Goal: Task Accomplishment & Management: Manage account settings

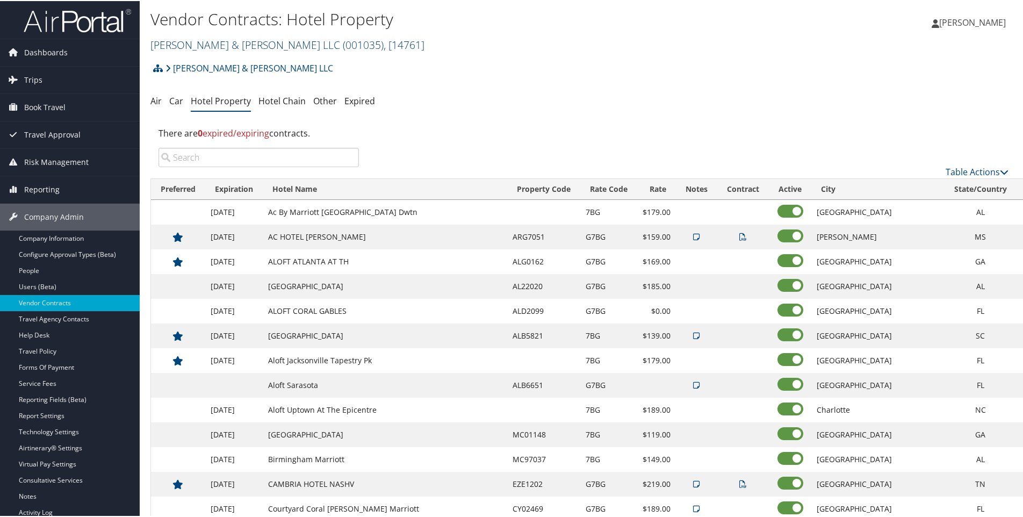
click at [188, 42] on link "Brasfield & Gorrie LLC ( 001035 ) , [ 14761 ]" at bounding box center [287, 44] width 274 height 15
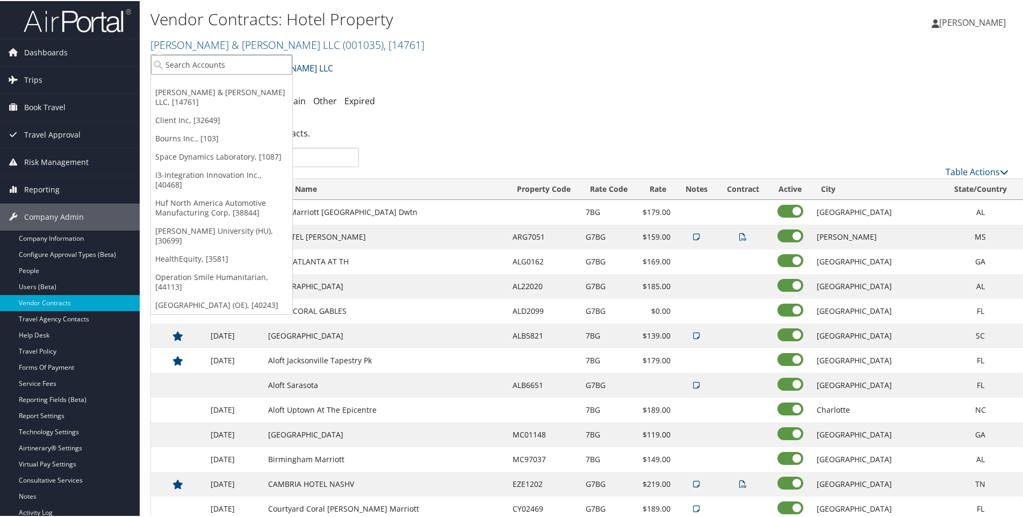
click at [170, 67] on input "search" at bounding box center [221, 64] width 141 height 20
type input "magna powertrain troy"
click at [203, 82] on div "MAGNA POWERTRAIN TROY (2096), [4458]" at bounding box center [247, 83] width 205 height 10
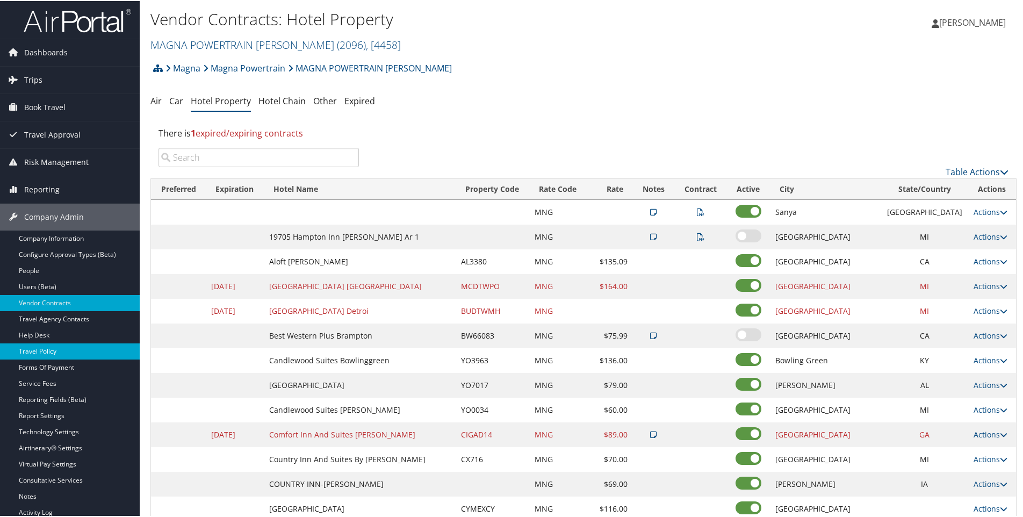
click at [32, 350] on link "Travel Policy" at bounding box center [70, 350] width 140 height 16
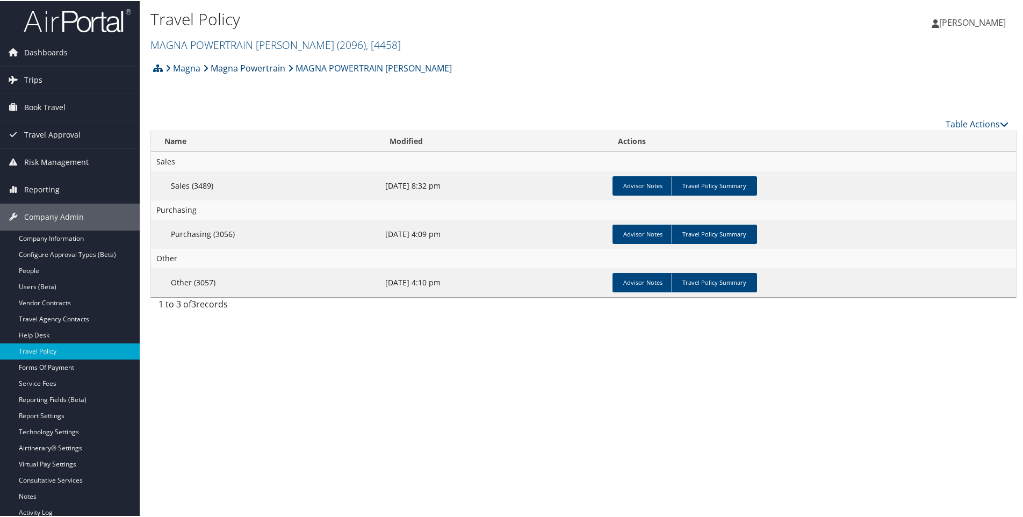
click at [240, 70] on link "Magna Powertrain" at bounding box center [244, 66] width 82 height 21
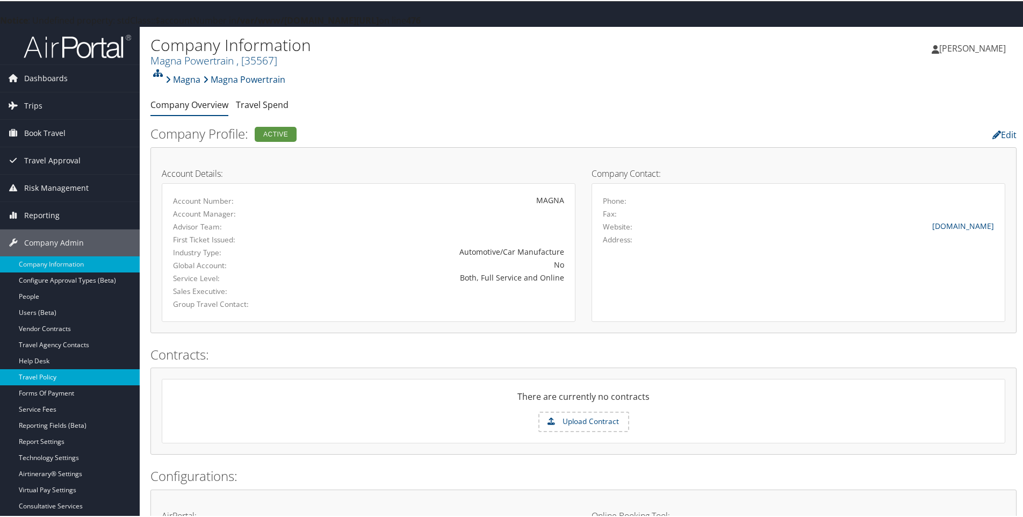
click at [51, 375] on link "Travel Policy" at bounding box center [70, 376] width 140 height 16
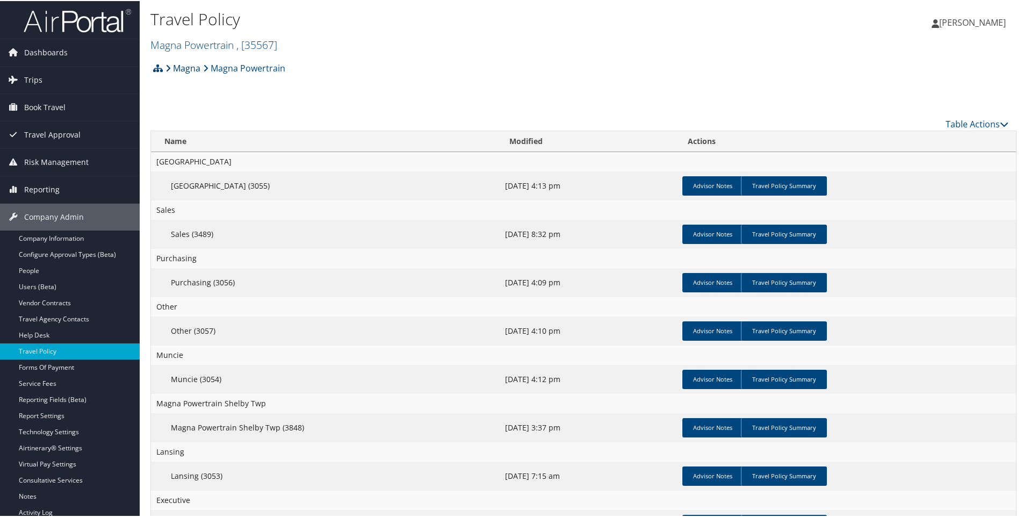
click at [194, 68] on link "Magna" at bounding box center [182, 66] width 35 height 21
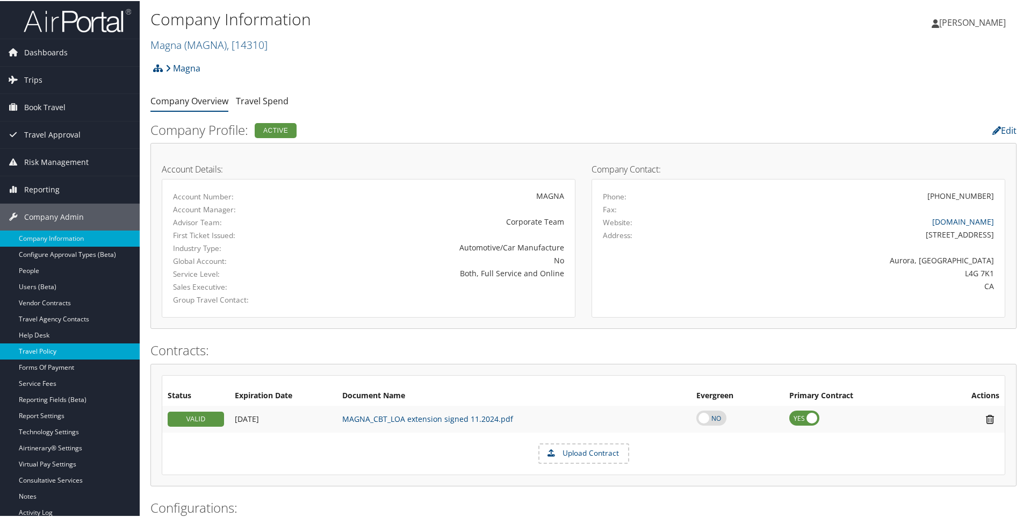
click at [39, 354] on link "Travel Policy" at bounding box center [70, 350] width 140 height 16
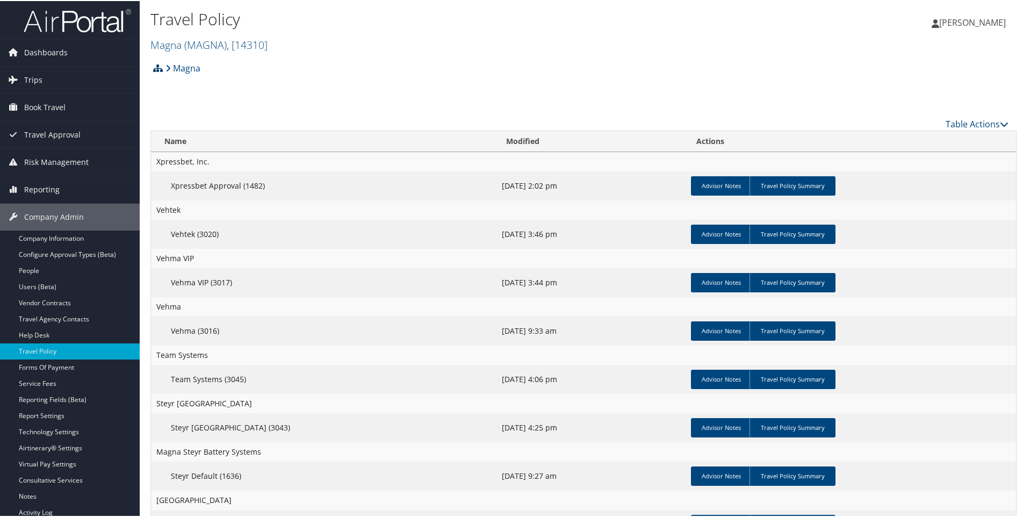
click at [157, 69] on icon at bounding box center [158, 67] width 10 height 9
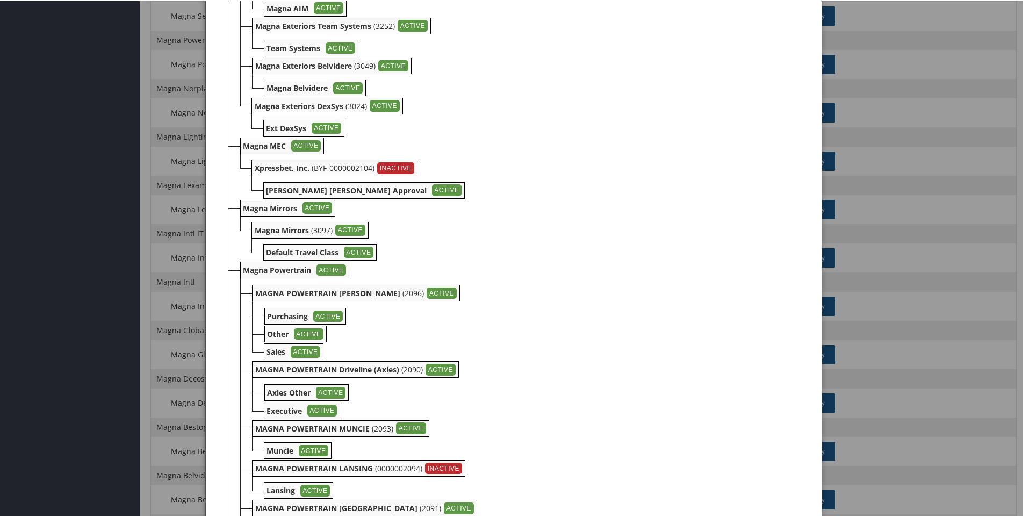
scroll to position [1665, 0]
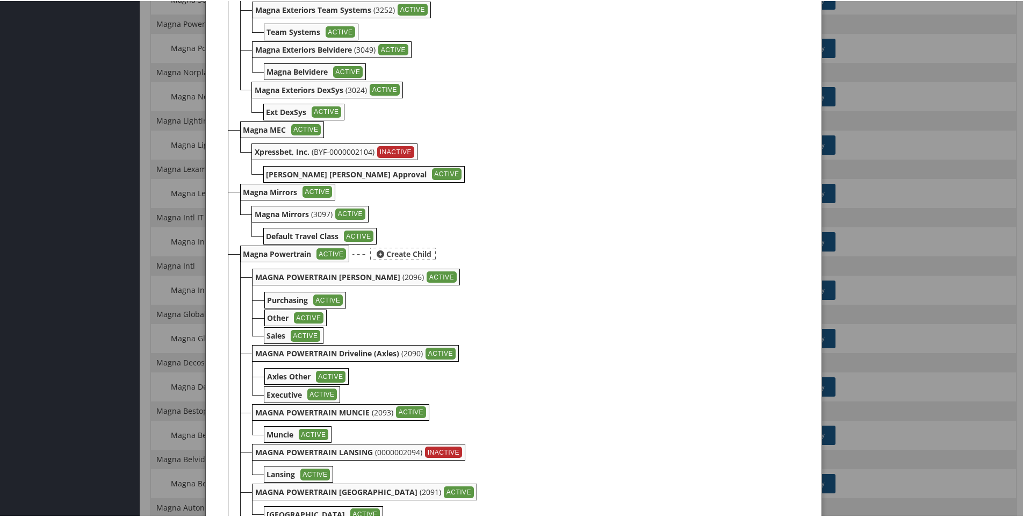
click at [280, 256] on b "Magna Powertrain" at bounding box center [277, 253] width 68 height 10
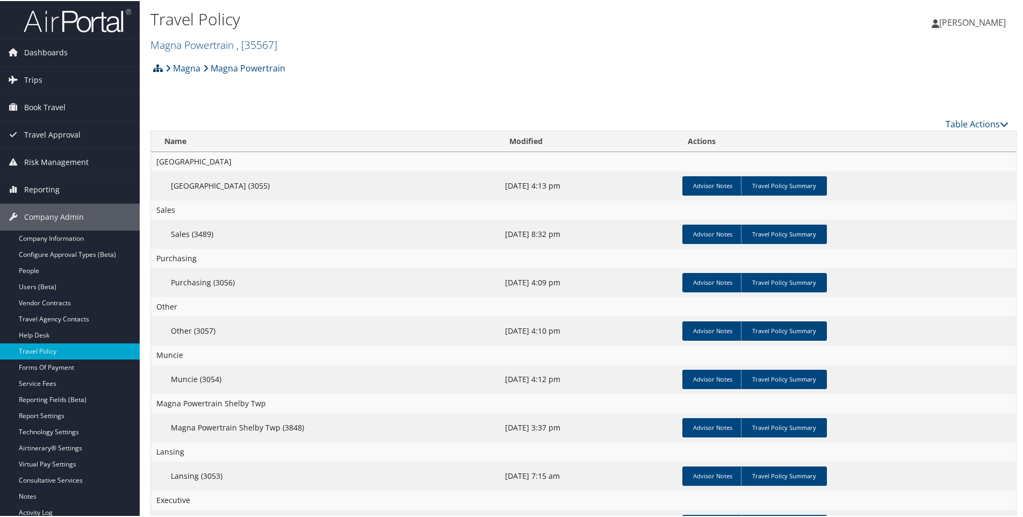
click at [157, 69] on icon at bounding box center [158, 67] width 10 height 9
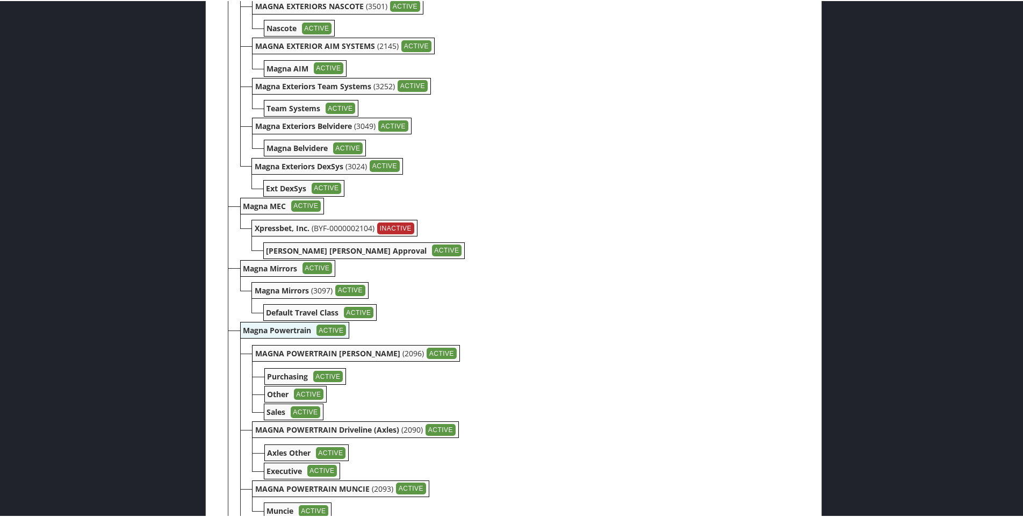
scroll to position [1612, 0]
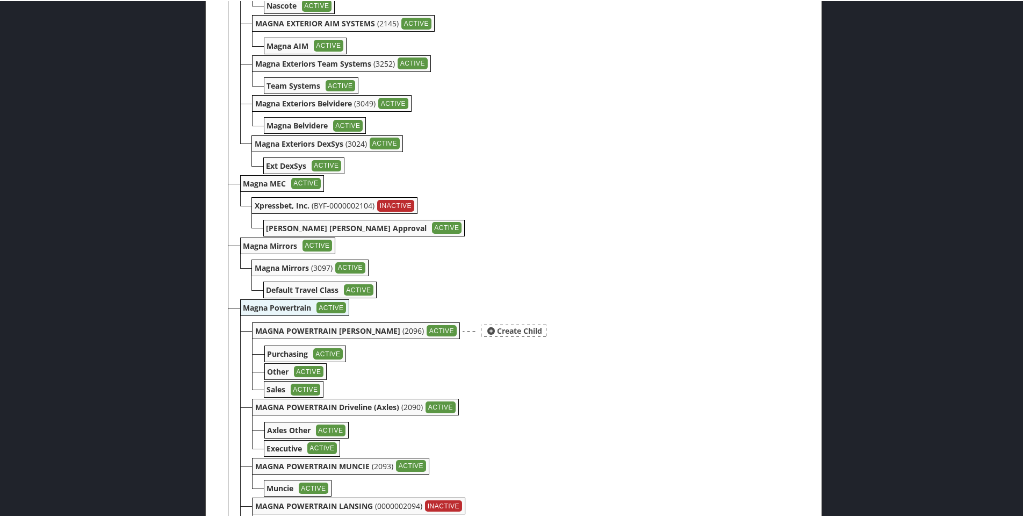
click at [278, 328] on b "MAGNA POWERTRAIN [PERSON_NAME]" at bounding box center [327, 329] width 145 height 10
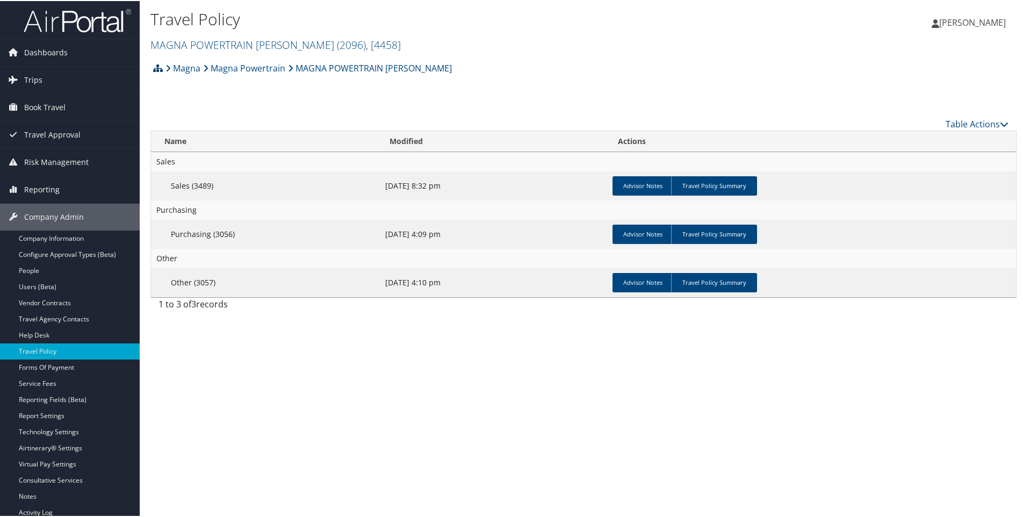
click at [157, 69] on icon at bounding box center [158, 67] width 10 height 9
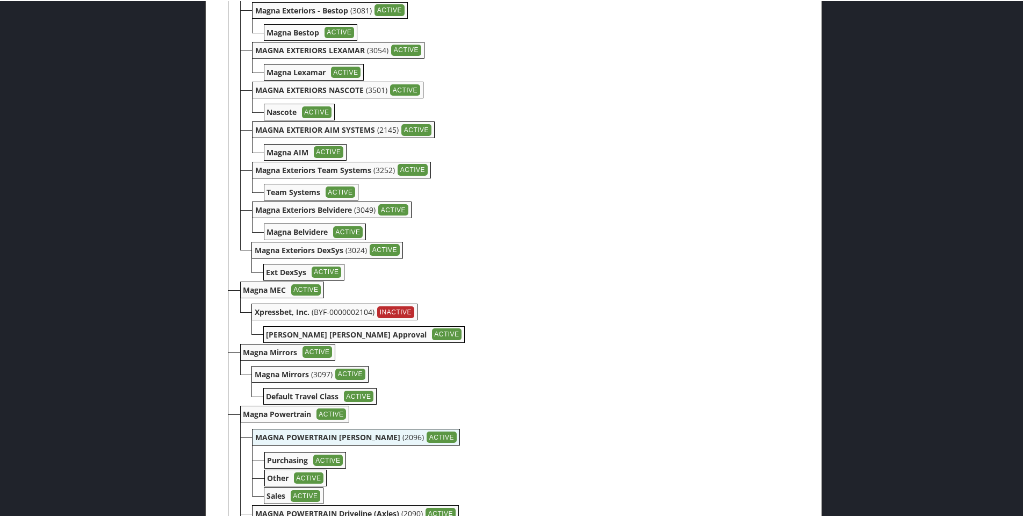
scroll to position [1612, 0]
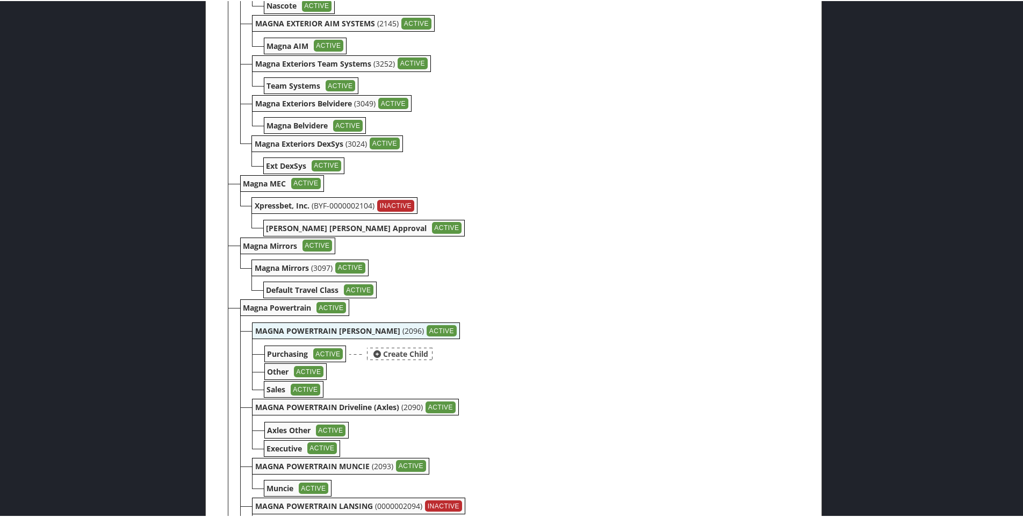
click at [279, 356] on b "Purchasing" at bounding box center [288, 353] width 41 height 10
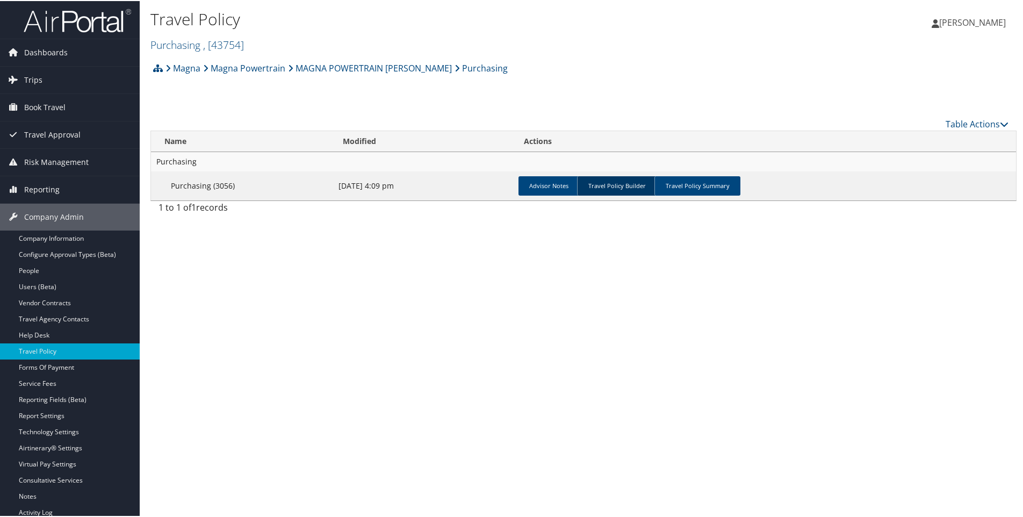
click at [613, 189] on link "Travel Policy Builder" at bounding box center [617, 184] width 80 height 19
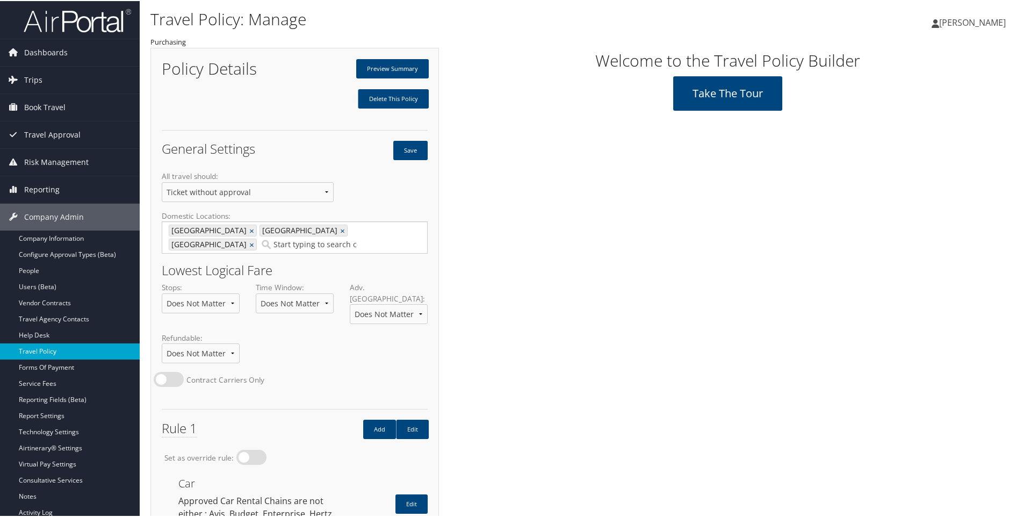
click at [38, 352] on link "Travel Policy" at bounding box center [70, 350] width 140 height 16
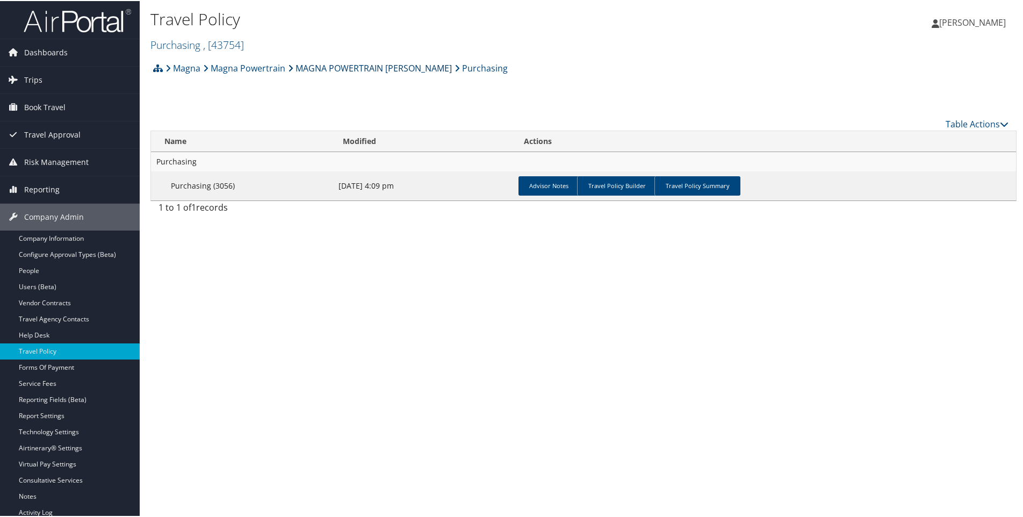
click at [386, 68] on link "MAGNA POWERTRAIN [PERSON_NAME]" at bounding box center [370, 66] width 164 height 21
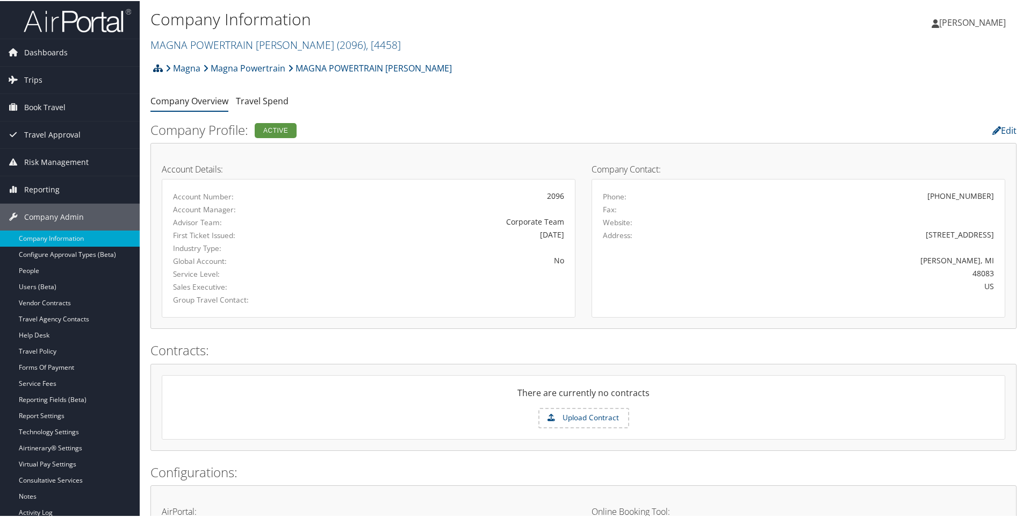
click at [161, 68] on icon at bounding box center [158, 67] width 10 height 9
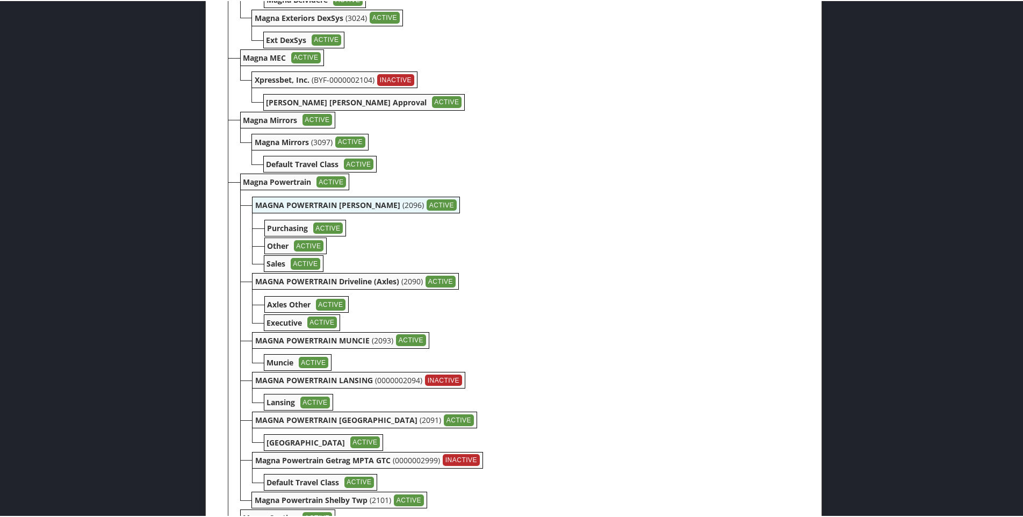
scroll to position [1773, 0]
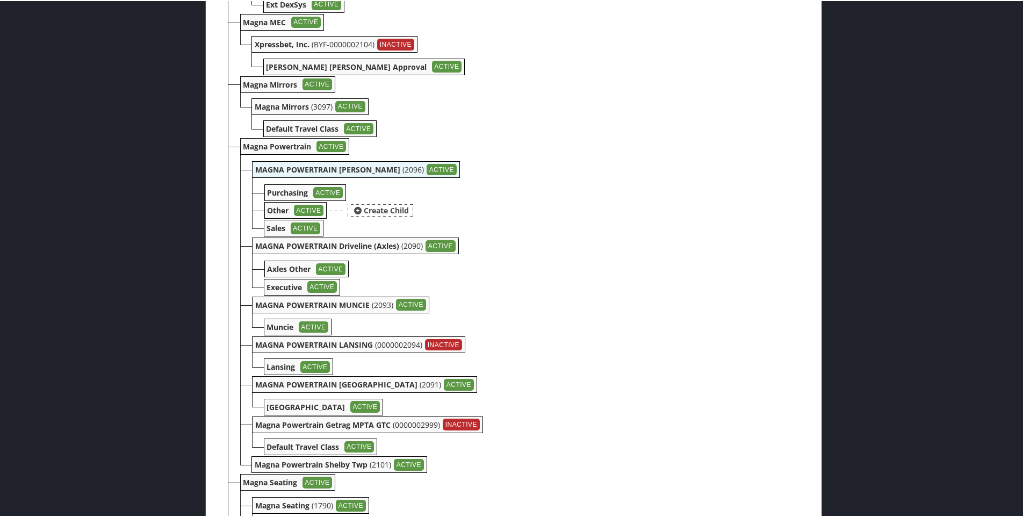
click at [278, 208] on b "Other" at bounding box center [278, 209] width 21 height 10
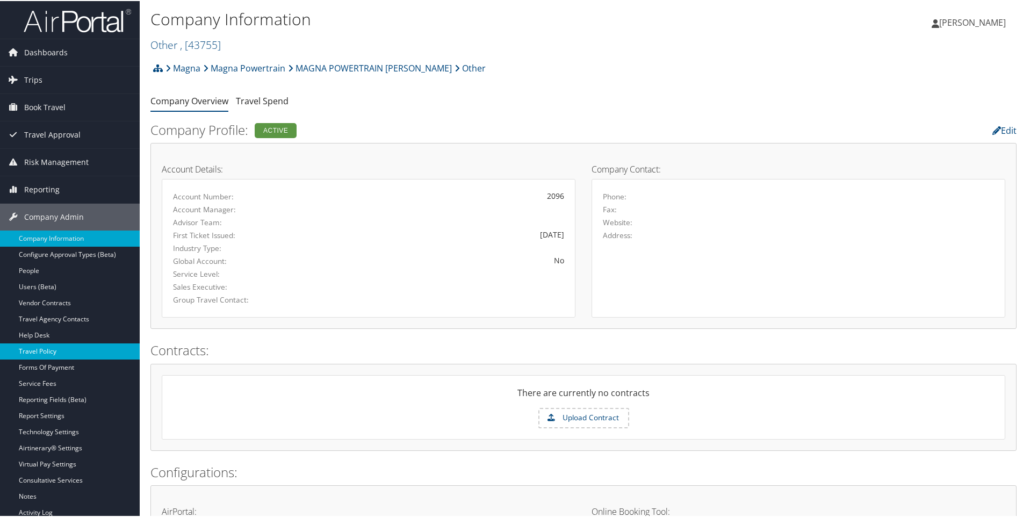
click at [53, 350] on link "Travel Policy" at bounding box center [70, 350] width 140 height 16
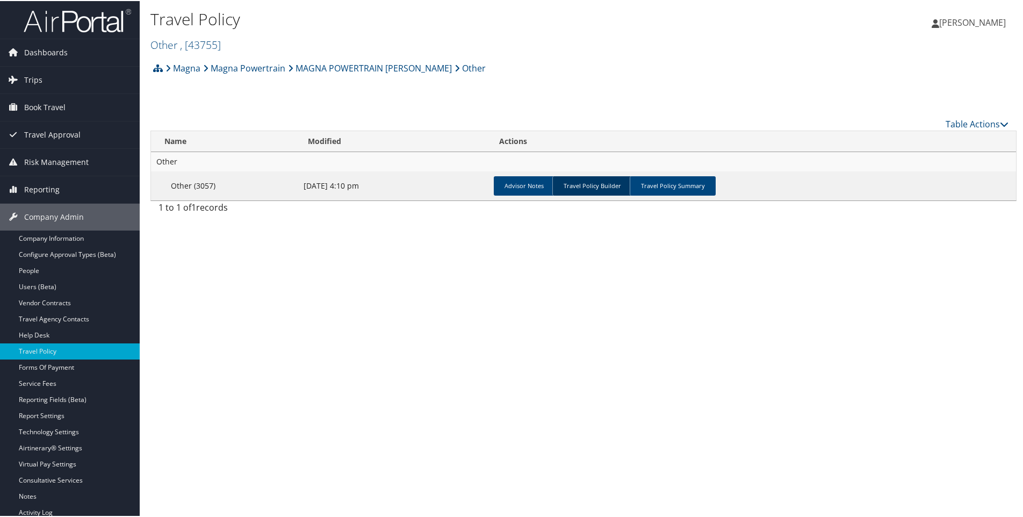
click at [592, 186] on link "Travel Policy Builder" at bounding box center [592, 184] width 80 height 19
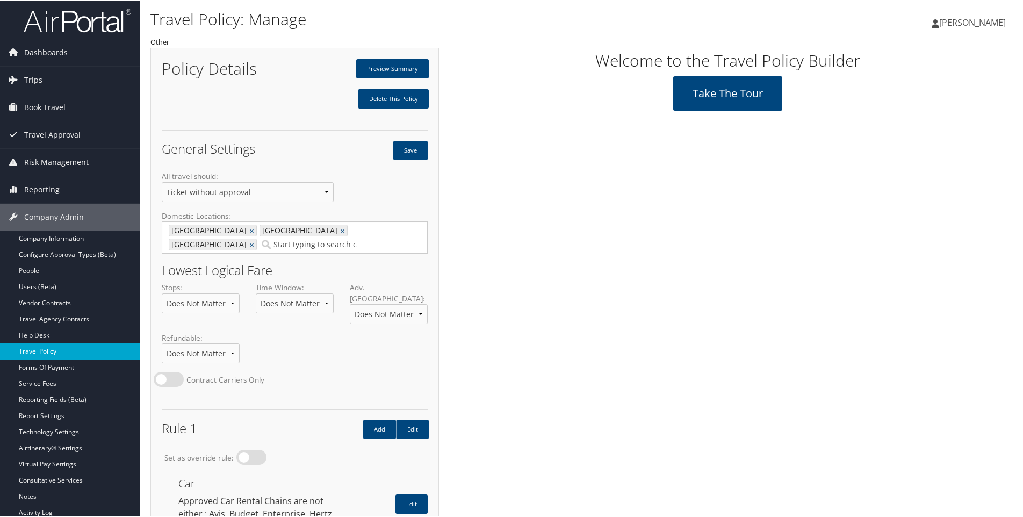
click at [45, 349] on link "Travel Policy" at bounding box center [70, 350] width 140 height 16
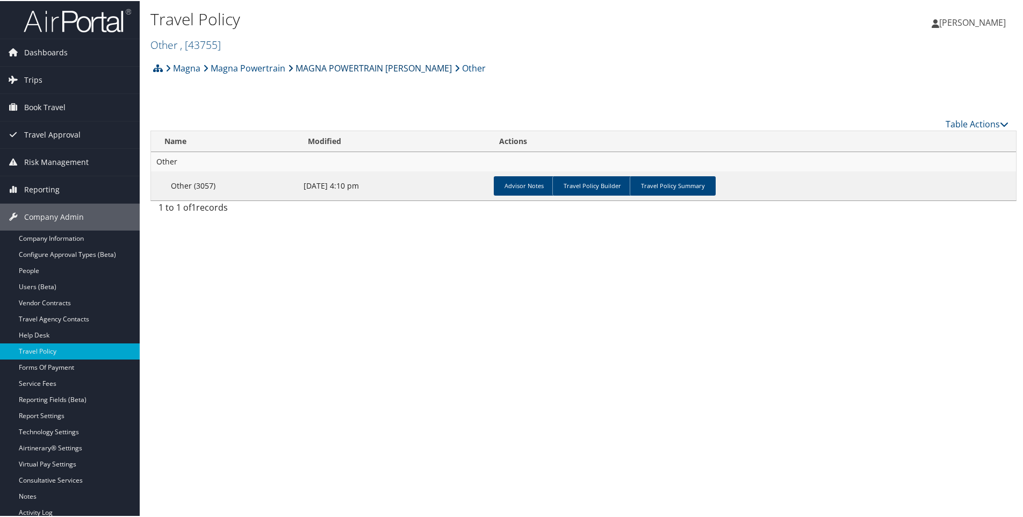
click at [333, 65] on link "MAGNA POWERTRAIN TROY" at bounding box center [370, 66] width 164 height 21
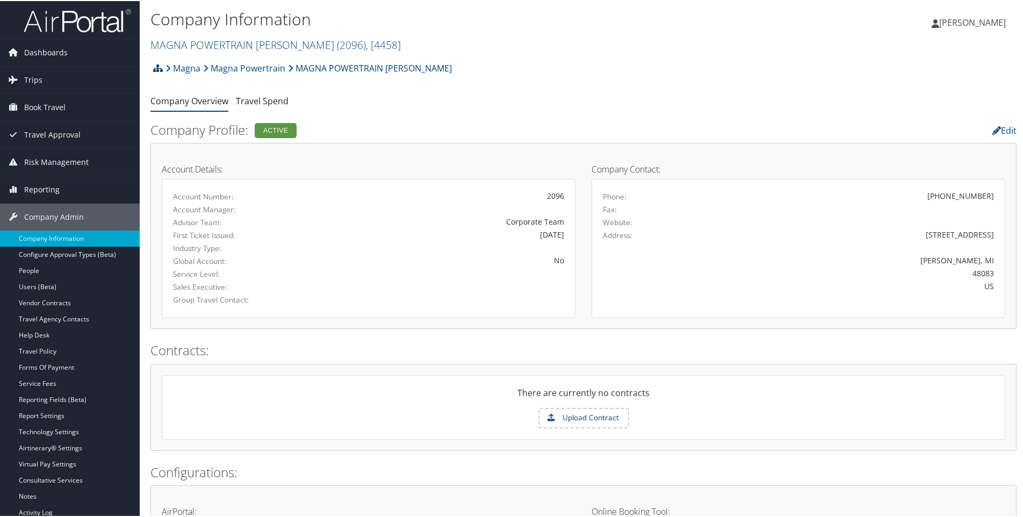
click at [157, 70] on icon at bounding box center [158, 67] width 10 height 9
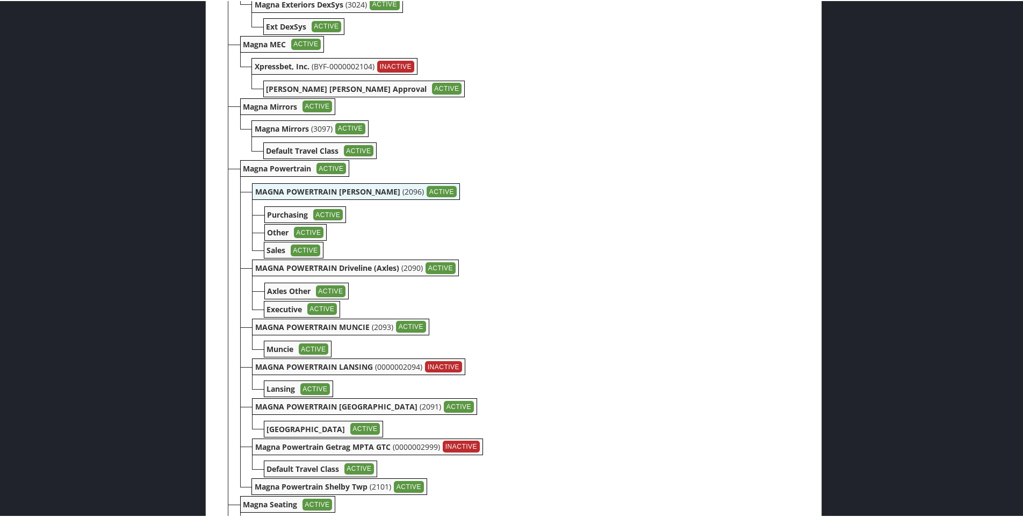
scroll to position [1827, 0]
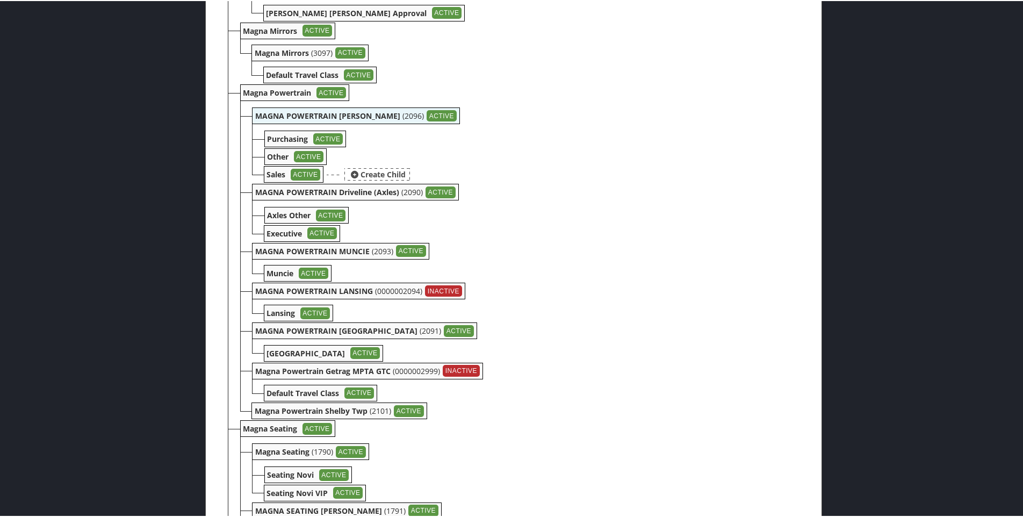
click at [272, 173] on b "Sales" at bounding box center [276, 173] width 19 height 10
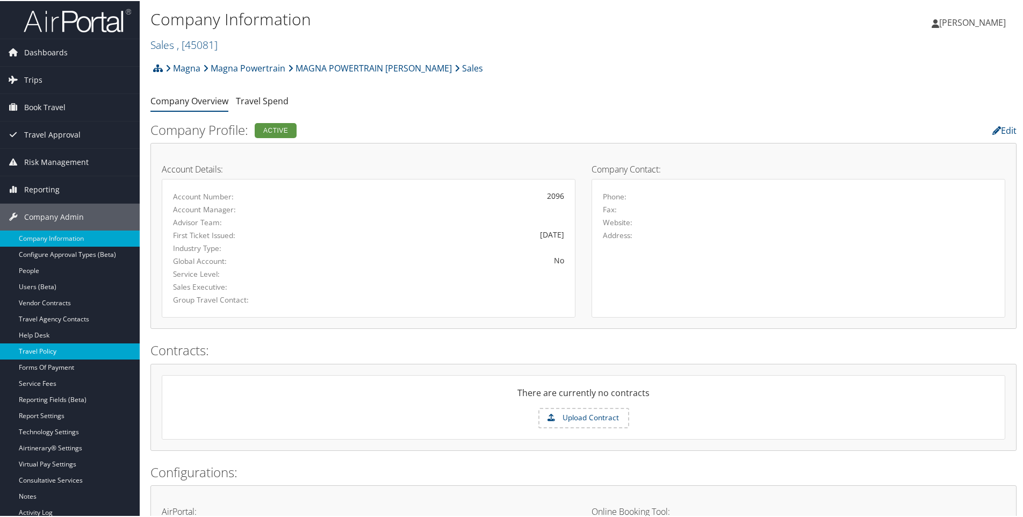
click at [39, 353] on link "Travel Policy" at bounding box center [70, 350] width 140 height 16
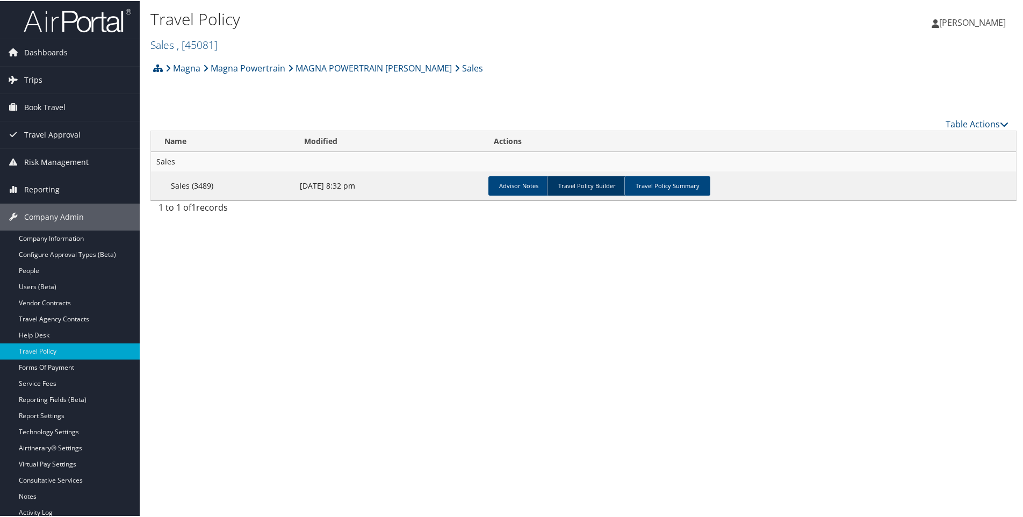
click at [579, 184] on link "Travel Policy Builder" at bounding box center [587, 184] width 80 height 19
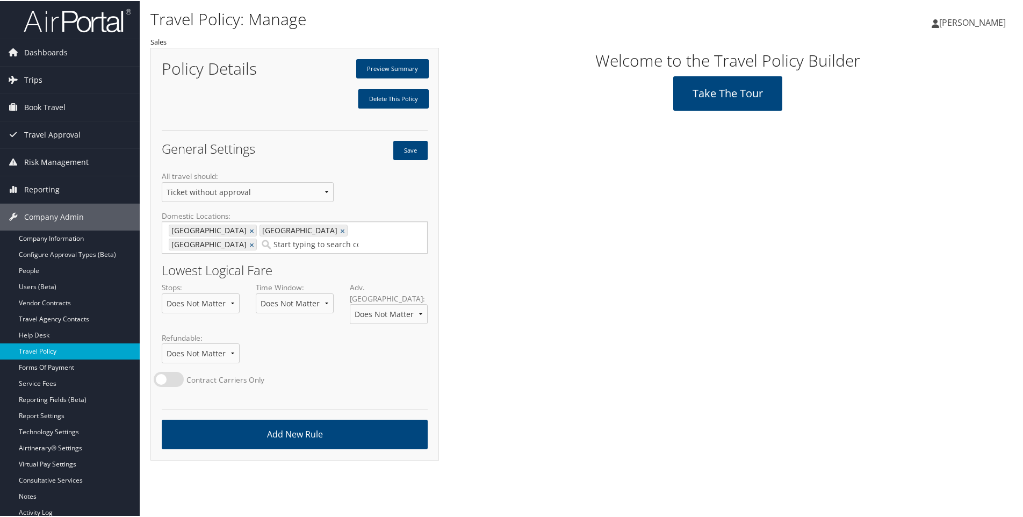
click at [41, 349] on link "Travel Policy" at bounding box center [70, 350] width 140 height 16
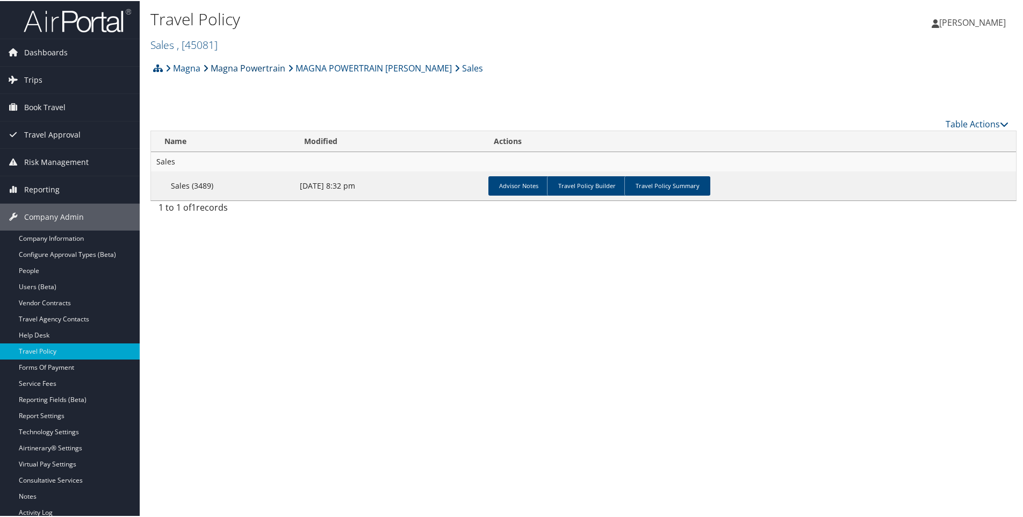
click at [255, 71] on link "Magna Powertrain" at bounding box center [244, 66] width 82 height 21
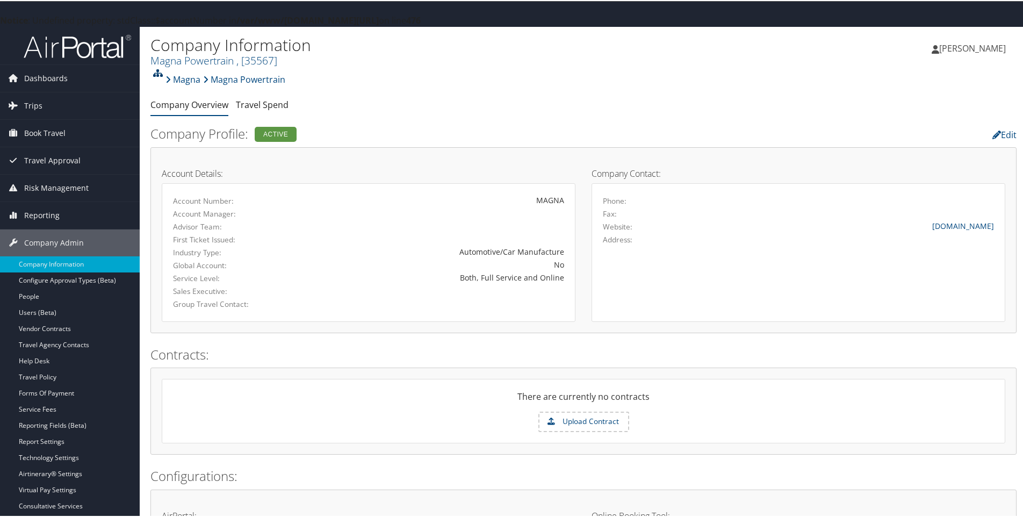
click at [158, 74] on icon at bounding box center [158, 72] width 10 height 9
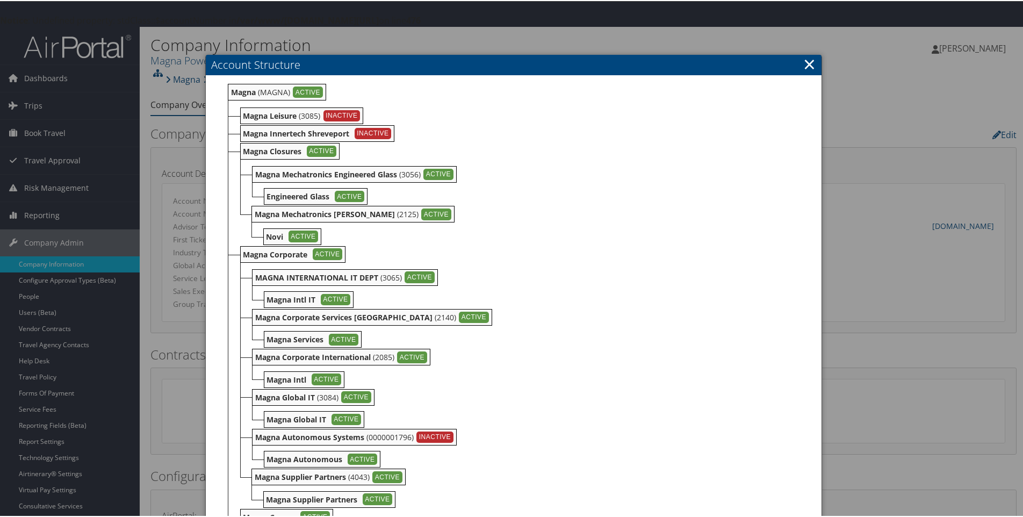
click at [807, 67] on link "×" at bounding box center [809, 62] width 12 height 21
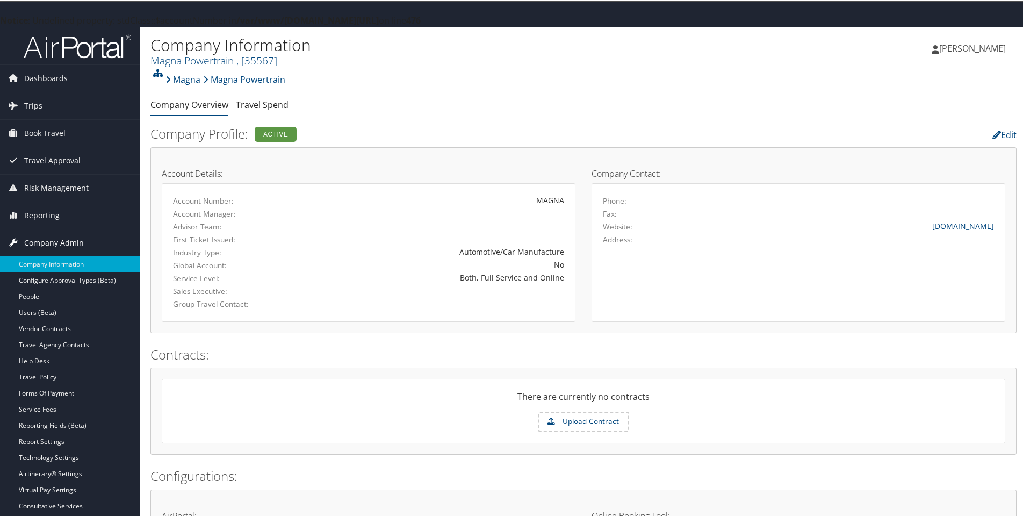
click at [44, 241] on span "Company Admin" at bounding box center [54, 241] width 60 height 27
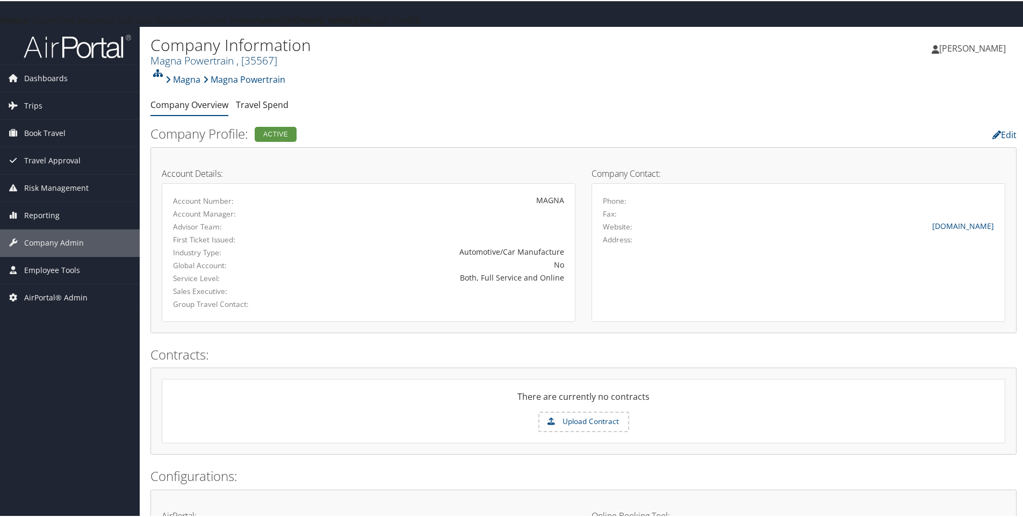
click at [189, 60] on link "Magna Powertrain , [ 35567 ]" at bounding box center [213, 59] width 127 height 15
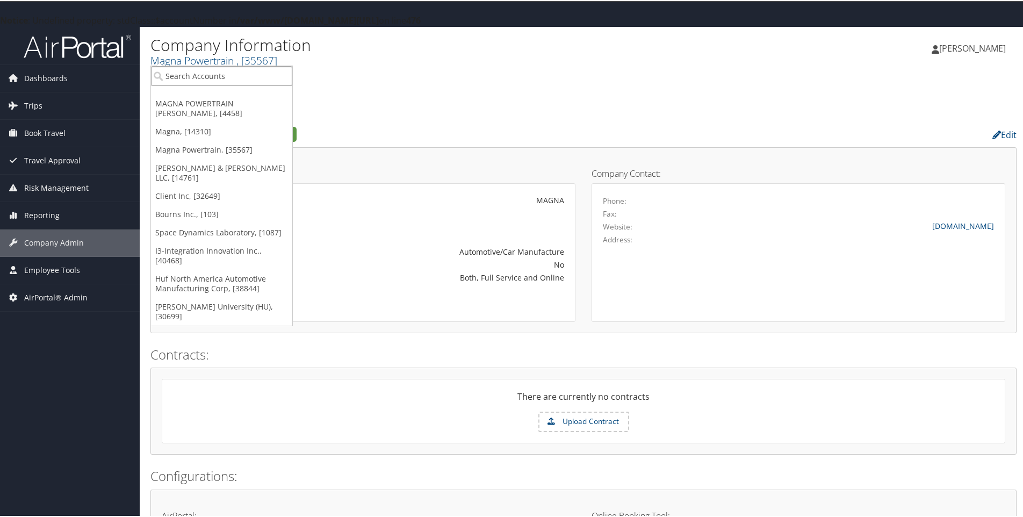
click at [241, 75] on input "search" at bounding box center [221, 75] width 141 height 20
type input "magna seating auburn"
click at [242, 93] on div "Magna Seating Auburn Hills (4041), [41553]" at bounding box center [249, 95] width 209 height 10
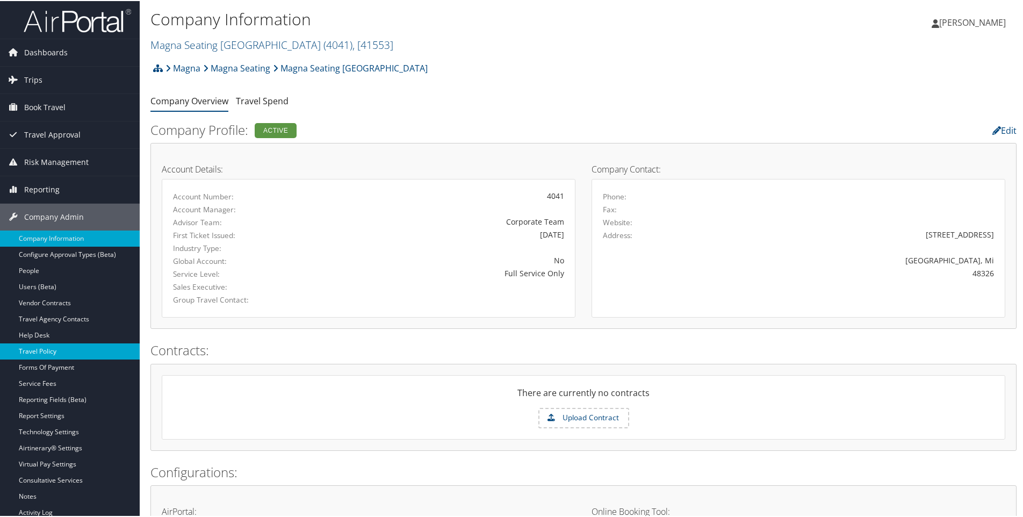
click at [41, 351] on link "Travel Policy" at bounding box center [70, 350] width 140 height 16
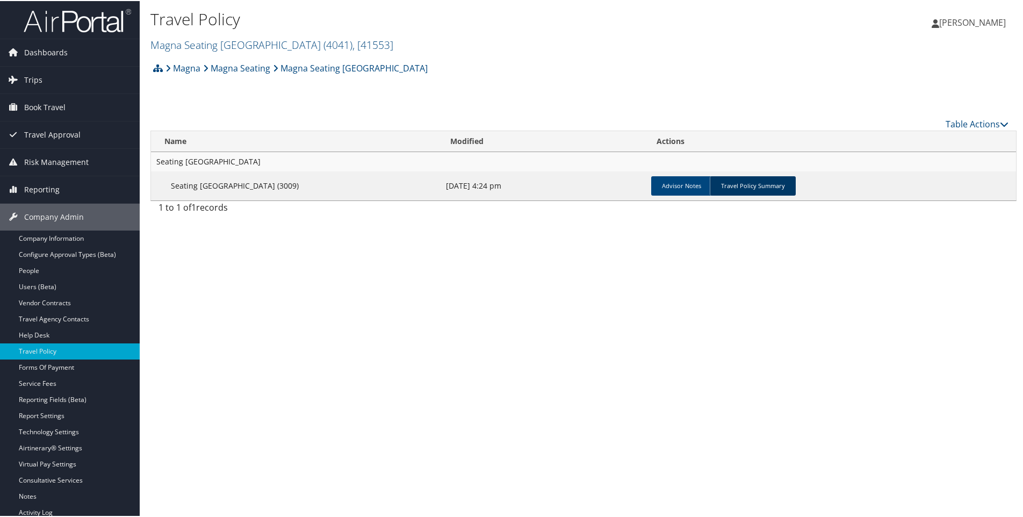
click at [745, 183] on link "Travel Policy Summary" at bounding box center [753, 184] width 86 height 19
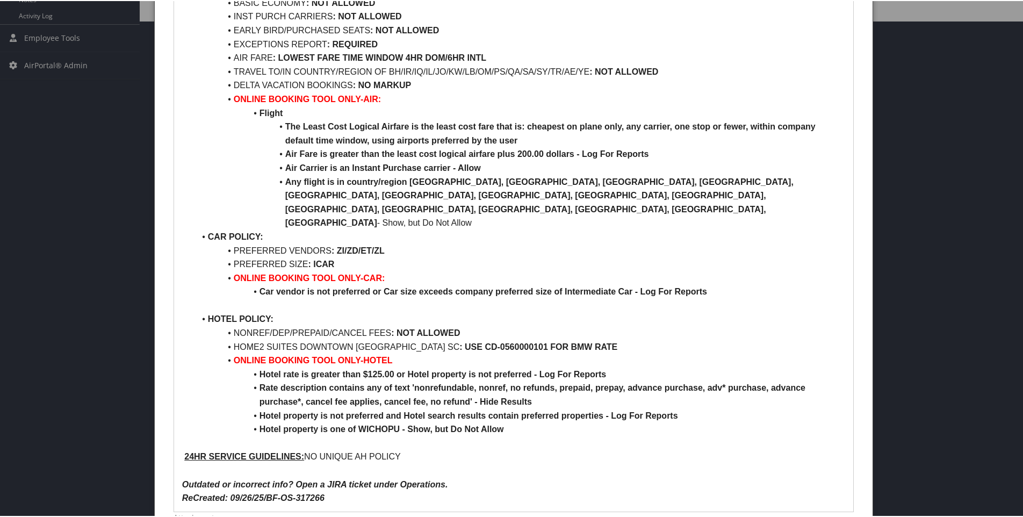
scroll to position [532, 0]
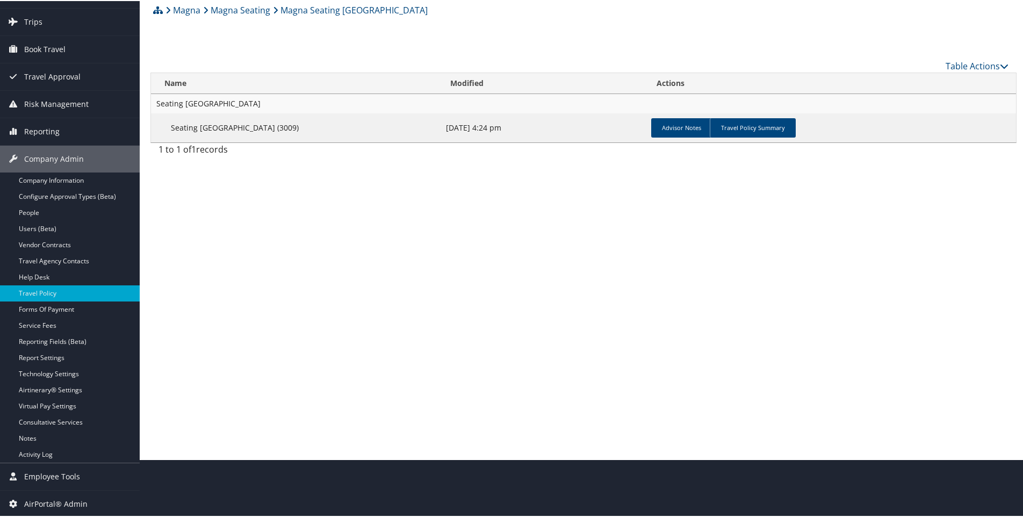
scroll to position [58, 0]
